Goal: Learn about a topic

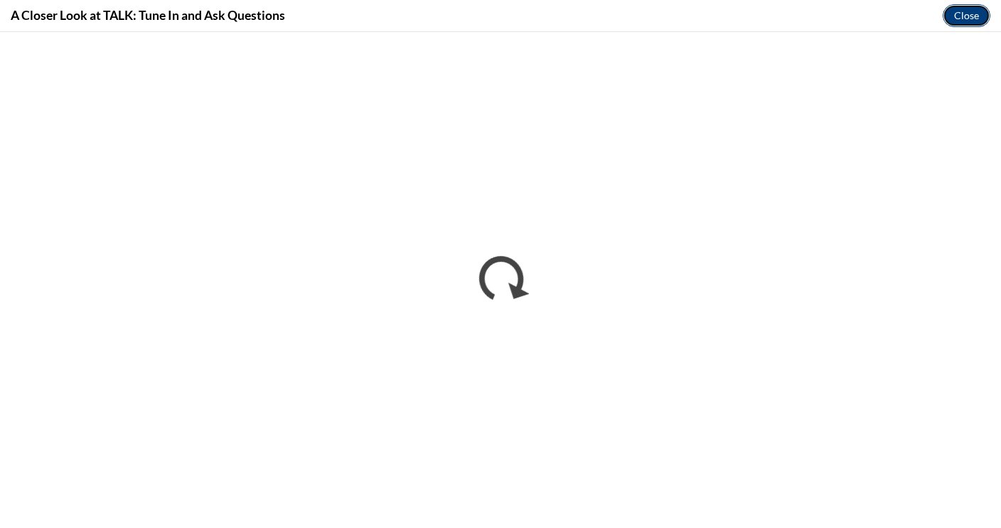
click at [966, 14] on button "Close" at bounding box center [967, 15] width 48 height 23
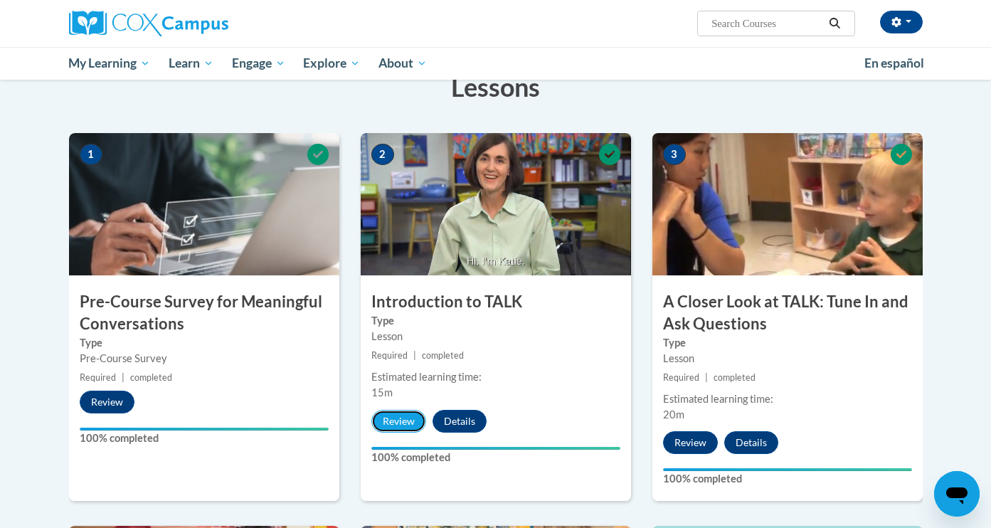
click at [401, 416] on button "Review" at bounding box center [398, 421] width 55 height 23
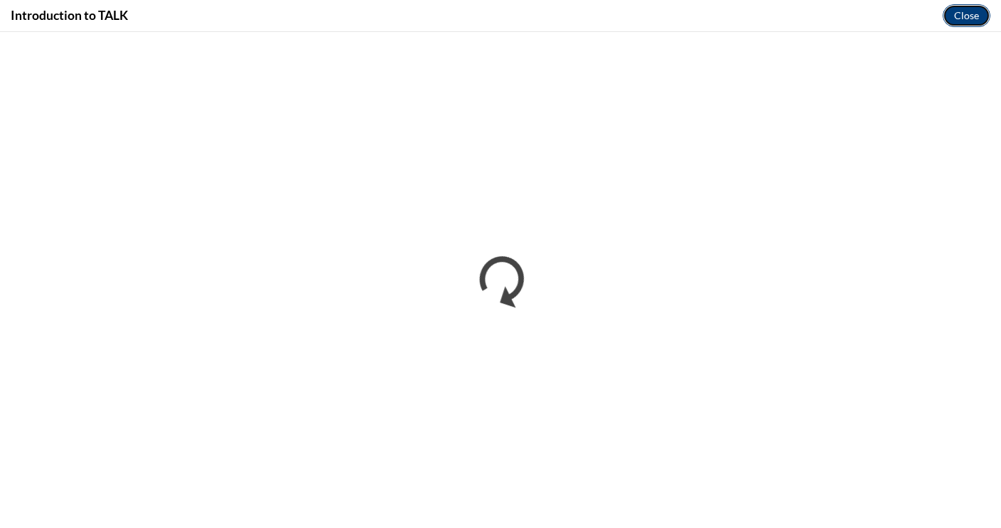
click at [964, 11] on button "Close" at bounding box center [967, 15] width 48 height 23
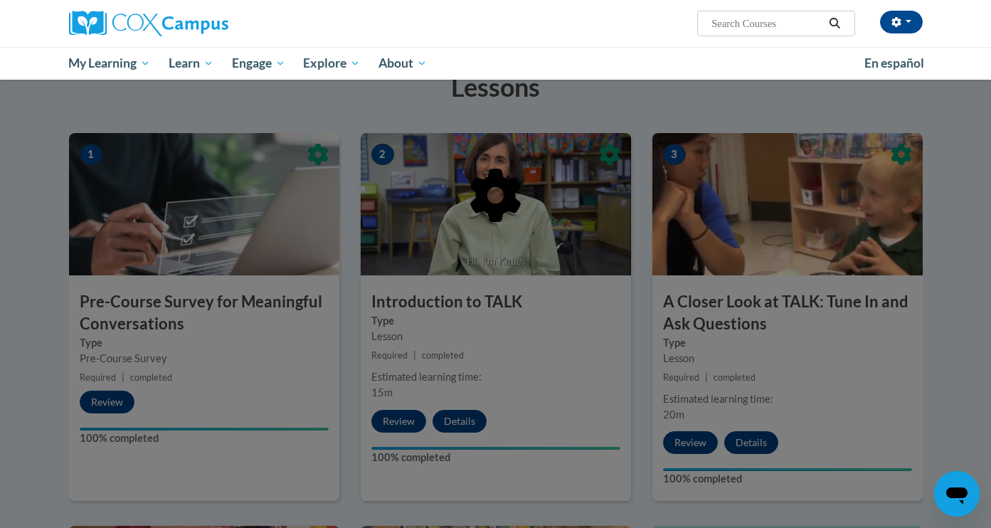
click at [688, 438] on div at bounding box center [495, 264] width 991 height 528
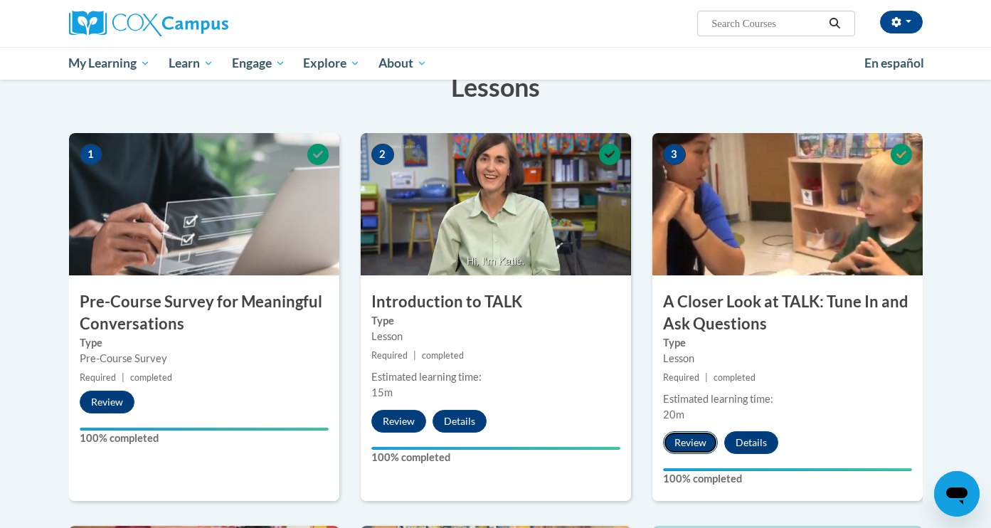
click at [688, 440] on button "Review" at bounding box center [690, 442] width 55 height 23
